Goal: Use online tool/utility: Utilize a website feature to perform a specific function

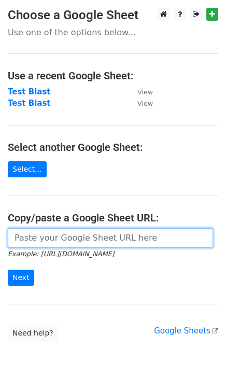
click at [96, 233] on input "url" at bounding box center [110, 238] width 205 height 20
paste input "https://docs.google.com/spreadsheets/d/1nlSwWY0MbTyYFwfb_guuDYc8xq-kS9Z5hJgqSJq…"
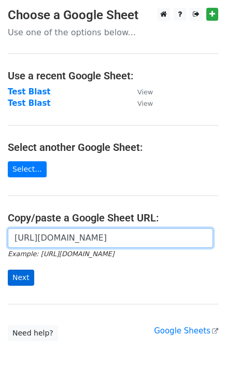
type input "https://docs.google.com/spreadsheets/d/1nlSwWY0MbTyYFwfb_guuDYc8xq-kS9Z5hJgqSJq…"
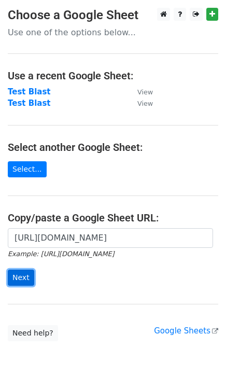
click at [26, 277] on input "Next" at bounding box center [21, 277] width 26 height 16
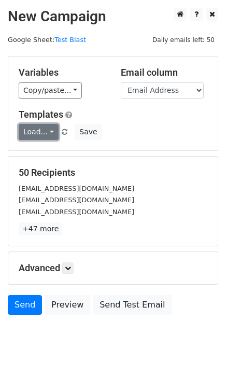
click at [44, 136] on link "Load..." at bounding box center [39, 132] width 40 height 16
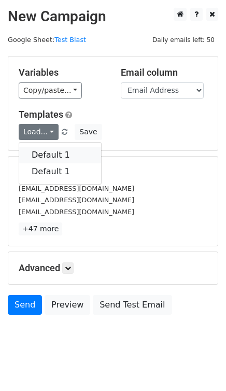
click at [49, 151] on link "Default 1" at bounding box center [60, 155] width 82 height 17
